Goal: Task Accomplishment & Management: Use online tool/utility

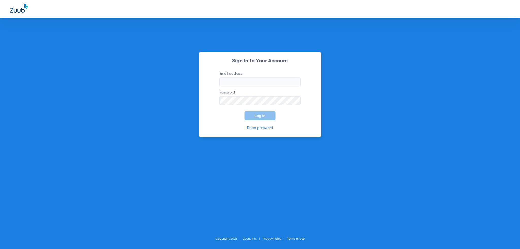
type input "[PERSON_NAME][EMAIL_ADDRESS][PERSON_NAME][DOMAIN_NAME]"
click at [248, 84] on input "[PERSON_NAME][EMAIL_ADDRESS][PERSON_NAME][DOMAIN_NAME]" at bounding box center [259, 82] width 81 height 9
click at [259, 116] on span "Log In" at bounding box center [259, 116] width 11 height 4
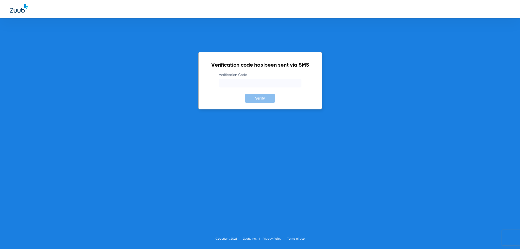
click at [251, 76] on label "Verification Code" at bounding box center [260, 80] width 82 height 15
click at [251, 79] on input "Verification Code" at bounding box center [260, 83] width 82 height 9
click at [249, 82] on input "Verification Code" at bounding box center [260, 83] width 82 height 9
type input "016281"
click at [245, 94] on button "Verify" at bounding box center [260, 98] width 30 height 9
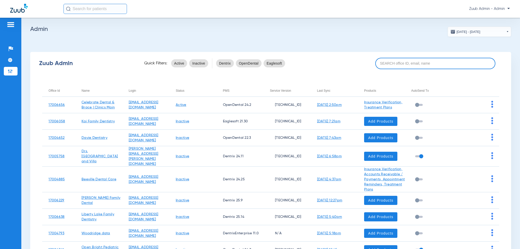
click at [395, 64] on input at bounding box center [435, 63] width 120 height 11
paste input "17006759"
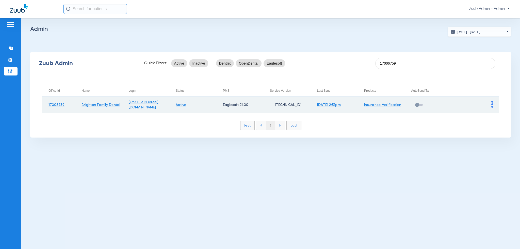
type input "17006759"
click at [491, 101] on img at bounding box center [492, 104] width 2 height 7
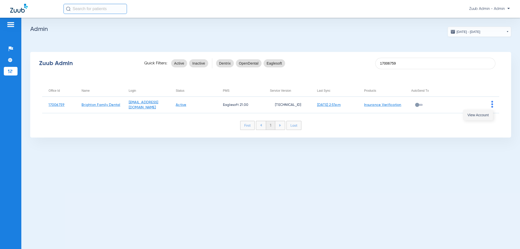
click at [486, 113] on span "View Account" at bounding box center [477, 115] width 21 height 4
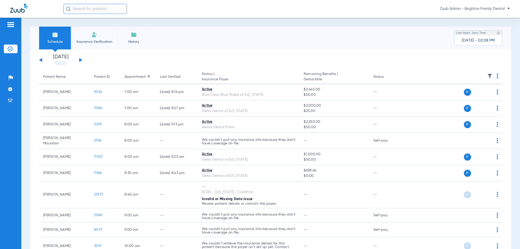
click at [115, 18] on div "Schedule Insurance Verification History Last Appt. Sync Time: [DATE] - 02:08 PM…" at bounding box center [270, 134] width 498 height 232
click at [112, 11] on input "text" at bounding box center [94, 9] width 63 height 10
paste input "11797"
type input "11797"
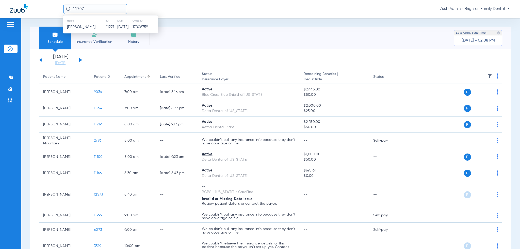
click at [106, 22] on th "ID" at bounding box center [111, 21] width 11 height 6
click at [106, 24] on td "11797" at bounding box center [111, 27] width 11 height 7
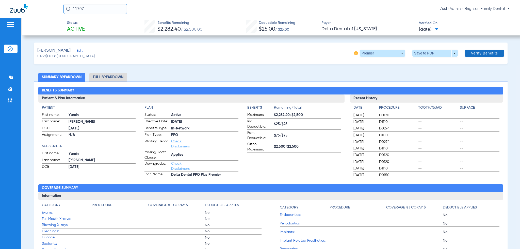
click at [469, 50] on span at bounding box center [484, 53] width 39 height 12
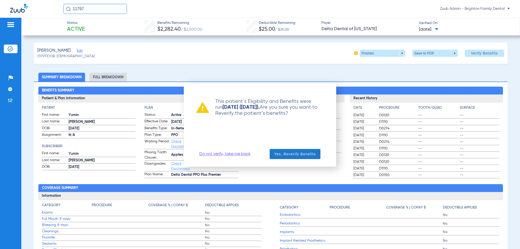
click at [295, 156] on span "Yes, Reverify Benefits" at bounding box center [295, 154] width 42 height 5
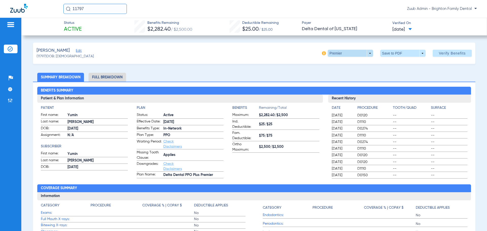
click at [366, 54] on span at bounding box center [350, 53] width 45 height 7
click at [349, 73] on span "Out of Network" at bounding box center [340, 74] width 24 height 4
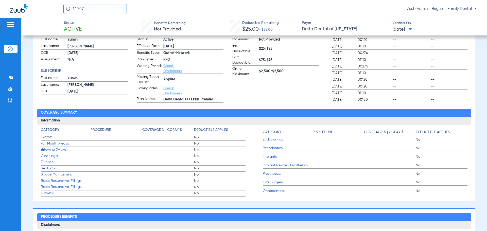
scroll to position [76, 0]
